Goal: Navigation & Orientation: Find specific page/section

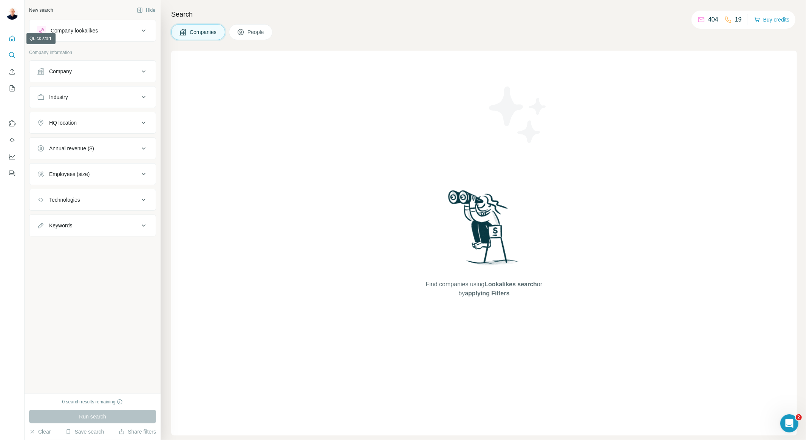
click at [12, 36] on icon "Quick start" at bounding box center [12, 39] width 6 height 6
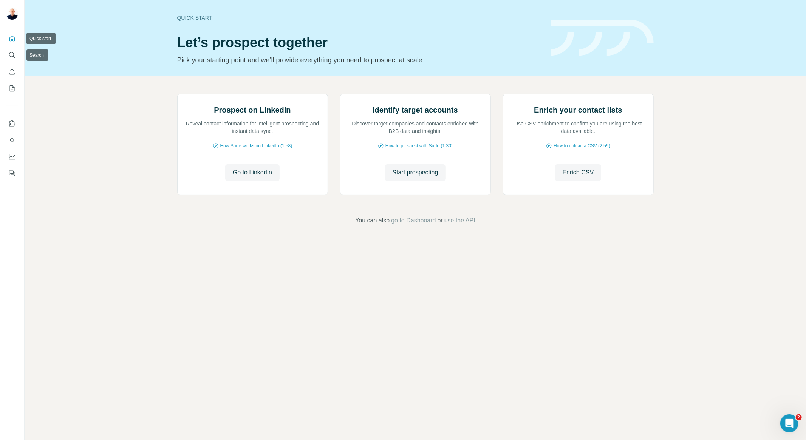
click at [10, 41] on icon "Quick start" at bounding box center [12, 39] width 6 height 6
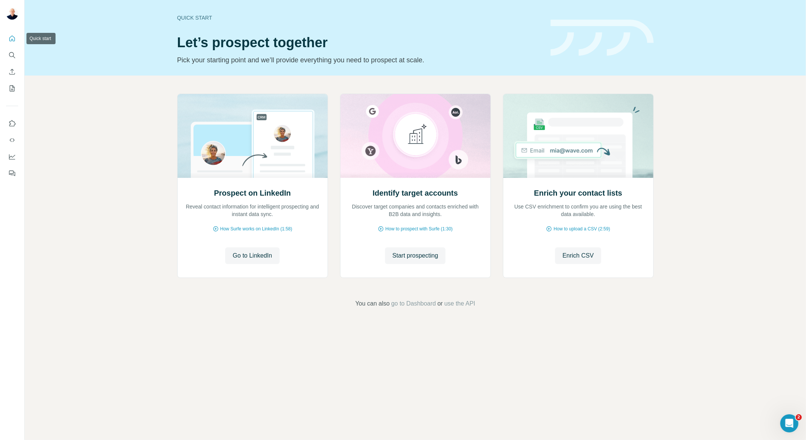
click at [11, 37] on icon "Quick start" at bounding box center [12, 39] width 8 height 8
click at [368, 367] on div "Quick start Let’s prospect together Pick your starting point and we’ll provide …" at bounding box center [415, 220] width 781 height 440
click at [358, 383] on div "Quick start Let’s prospect together Pick your starting point and we’ll provide …" at bounding box center [415, 220] width 781 height 440
drag, startPoint x: 356, startPoint y: 303, endPoint x: 502, endPoint y: 310, distance: 146.0
click at [502, 310] on div "Prospect on LinkedIn Reveal contact information for intelligent prospecting and…" at bounding box center [415, 201] width 781 height 251
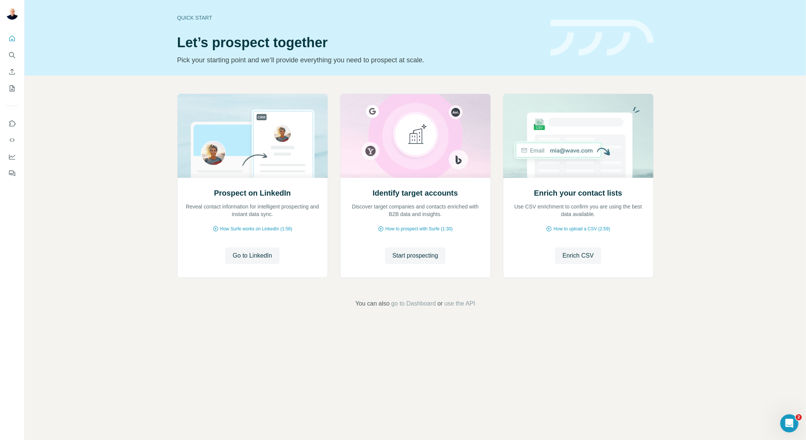
click at [304, 337] on div "Quick start Let’s prospect together Pick your starting point and we’ll provide …" at bounding box center [415, 220] width 781 height 440
click at [467, 392] on div "Quick start Let’s prospect together Pick your starting point and we’ll provide …" at bounding box center [415, 220] width 781 height 440
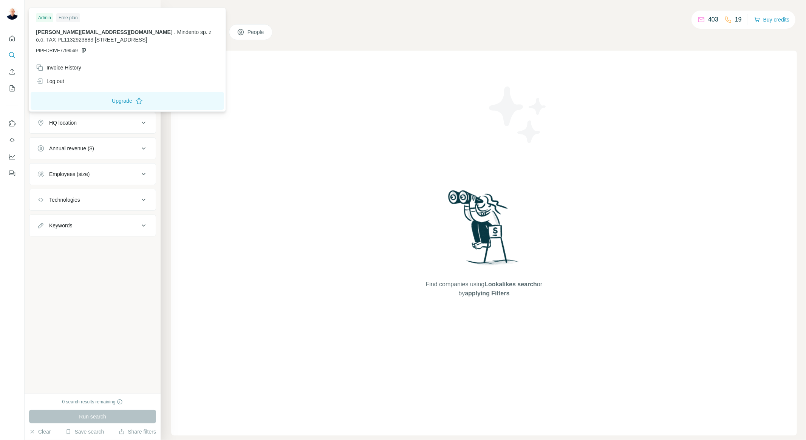
click at [9, 15] on img at bounding box center [12, 14] width 12 height 12
click at [48, 17] on div "Admin" at bounding box center [44, 17] width 17 height 9
click at [42, 18] on div "Admin" at bounding box center [44, 17] width 17 height 9
click at [8, 13] on img at bounding box center [12, 14] width 12 height 12
click at [67, 329] on div "New search Hide Company lookalikes Company information Company Industry HQ loca…" at bounding box center [93, 197] width 136 height 394
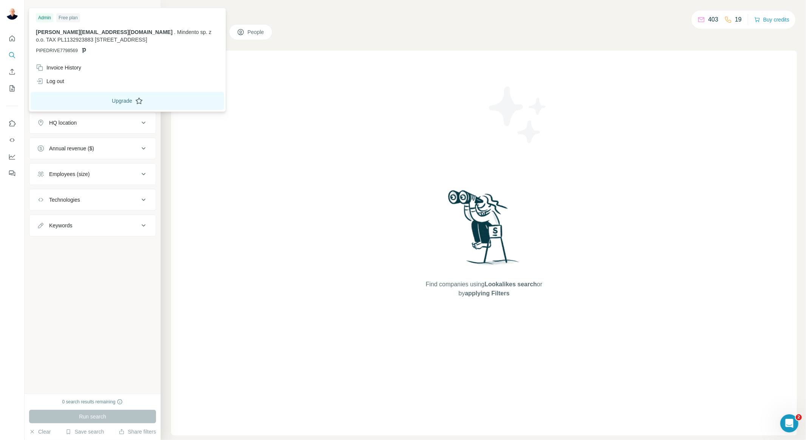
click at [118, 102] on button "Upgrade" at bounding box center [127, 101] width 193 height 18
